Goal: Transaction & Acquisition: Purchase product/service

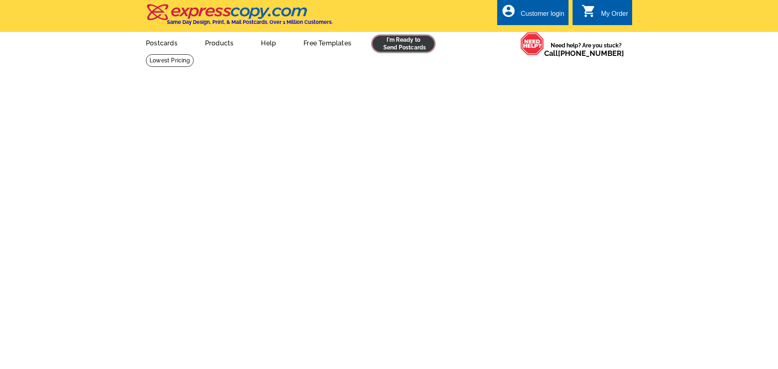
click at [411, 46] on link at bounding box center [403, 44] width 62 height 16
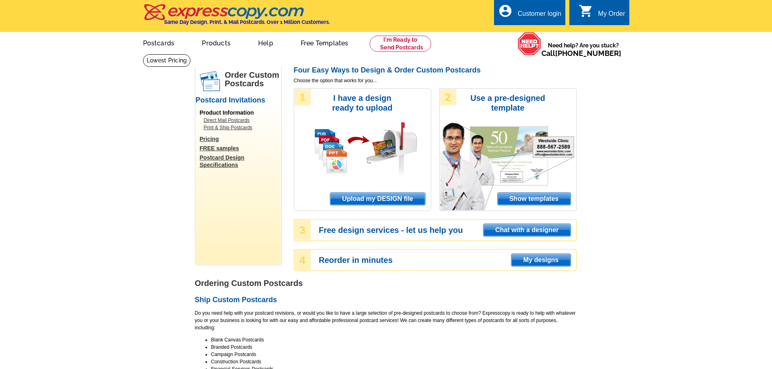
click at [543, 14] on div "Customer login" at bounding box center [540, 15] width 44 height 11
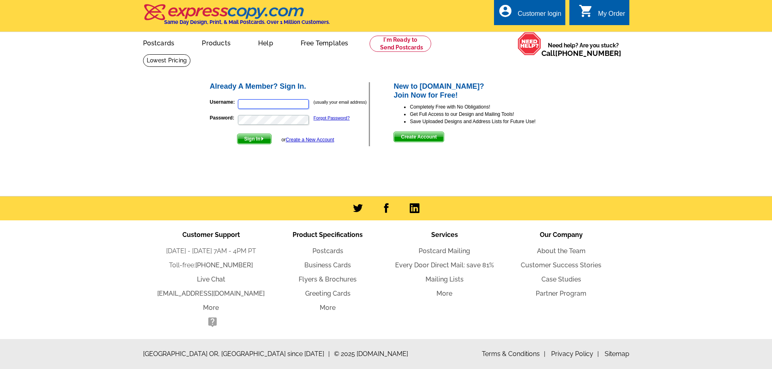
type input "Lmh1017@yahoo.com"
click at [264, 141] on img "submit" at bounding box center [263, 139] width 4 height 4
